Goal: Task Accomplishment & Management: Manage account settings

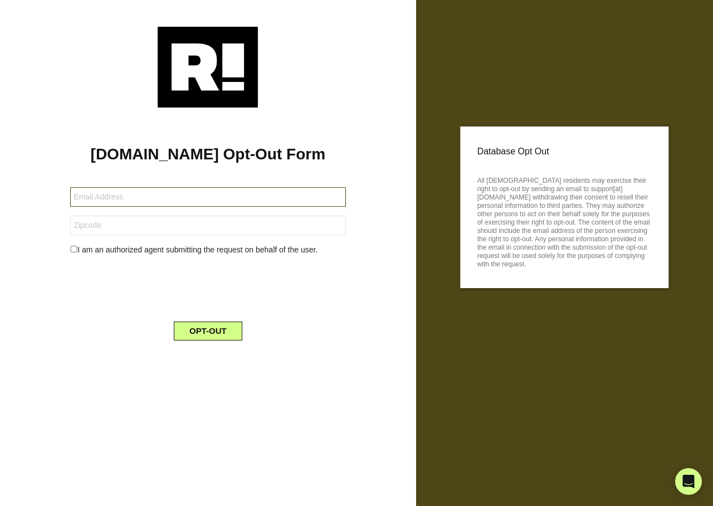
type input "basak.krisj@gmail.com"
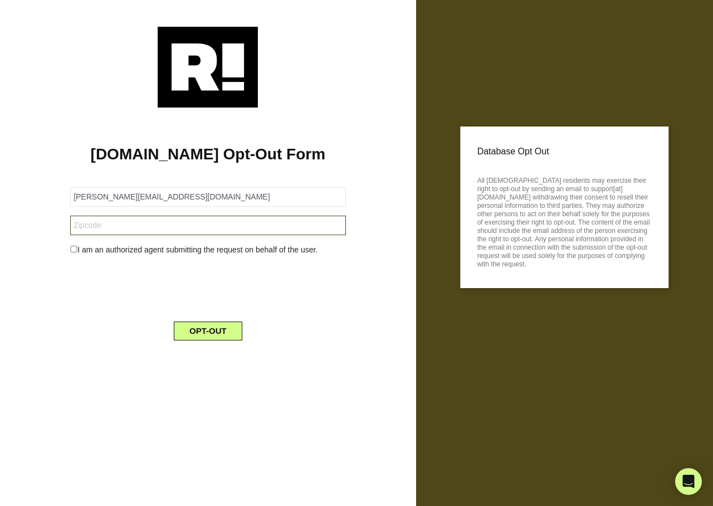
type input "78665"
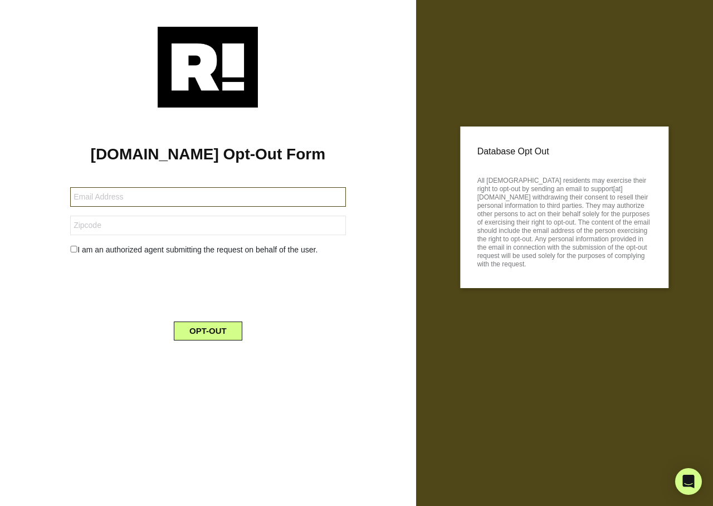
type input "[EMAIL_ADDRESS][DOMAIN_NAME]"
type input "53222"
